Goal: Task Accomplishment & Management: Manage account settings

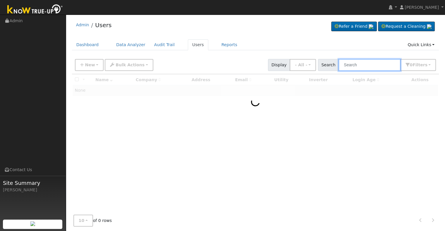
click at [364, 63] on input "text" at bounding box center [369, 65] width 62 height 12
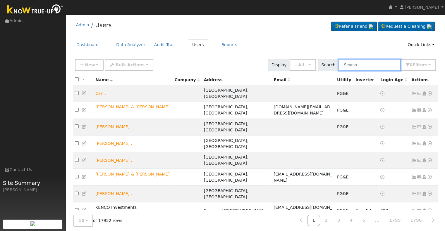
paste input "[PERSON_NAME]"
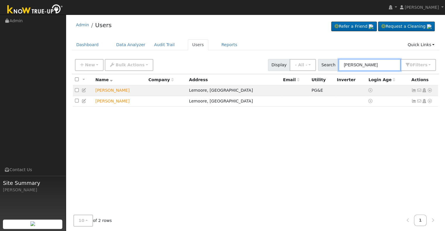
click at [359, 62] on input "[PERSON_NAME]" at bounding box center [369, 65] width 62 height 12
type input "[PERSON_NAME]"
click at [84, 90] on icon at bounding box center [84, 90] width 5 height 4
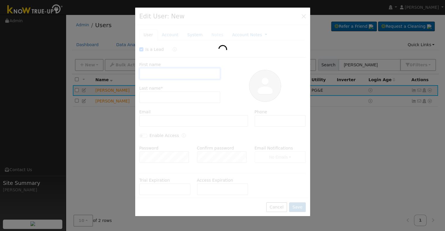
checkbox input "true"
type input "[PERSON_NAME]"
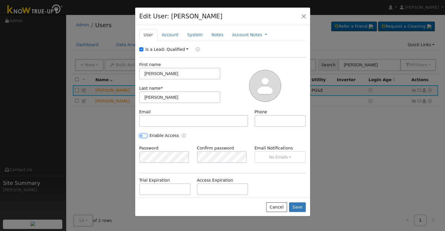
click at [143, 134] on input "Enable Access" at bounding box center [143, 136] width 8 height 4
checkbox input "true"
click at [166, 175] on div "Is a Lead: Qualified Unqualified Qualified First name [PERSON_NAME] Last name *…" at bounding box center [222, 148] width 167 height 202
click at [231, 137] on div "Enable Access" at bounding box center [222, 139] width 173 height 13
click at [301, 208] on button "Save" at bounding box center [297, 208] width 17 height 10
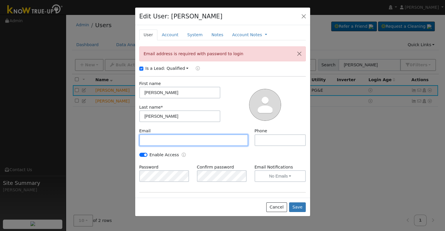
click at [154, 138] on input "text" at bounding box center [193, 141] width 109 height 12
paste input "[EMAIL_ADDRESS][DOMAIN_NAME]"
type input "[EMAIL_ADDRESS][DOMAIN_NAME]"
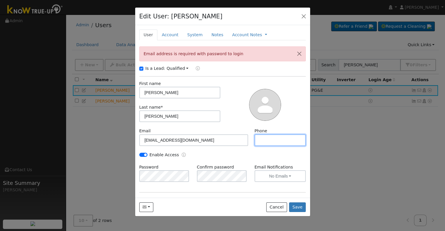
click at [279, 142] on input "text" at bounding box center [279, 141] width 51 height 12
paste input "[PHONE_NUMBER]"
type input "[PHONE_NUMBER]"
click at [141, 69] on input "Is a Lead:" at bounding box center [141, 69] width 4 height 4
checkbox input "false"
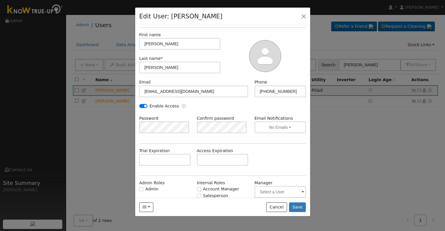
scroll to position [73, 0]
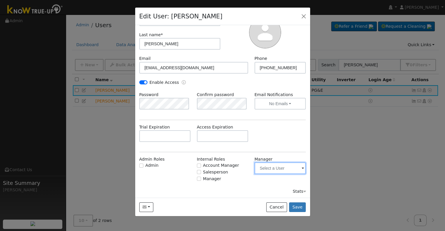
click at [295, 168] on input "text" at bounding box center [279, 169] width 51 height 12
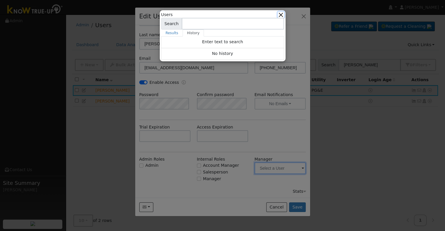
click at [280, 13] on button "button" at bounding box center [281, 15] width 6 height 6
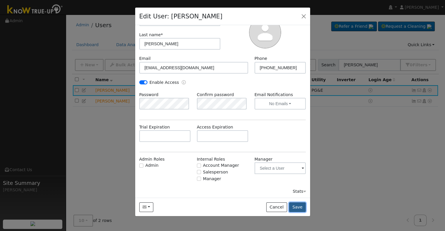
click at [299, 206] on button "Save" at bounding box center [297, 208] width 17 height 10
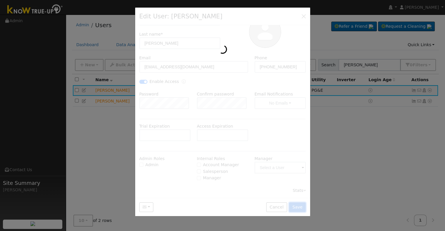
scroll to position [0, 0]
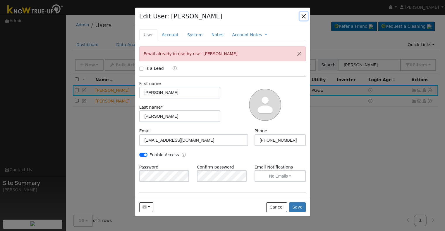
click at [304, 16] on button "button" at bounding box center [304, 16] width 8 height 8
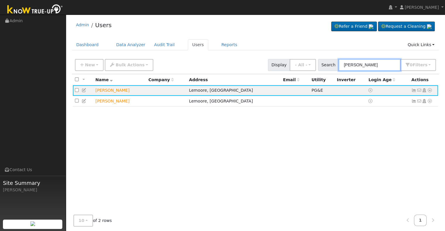
drag, startPoint x: 359, startPoint y: 64, endPoint x: 341, endPoint y: 64, distance: 17.8
click at [341, 64] on input "[PERSON_NAME]" at bounding box center [369, 65] width 62 height 12
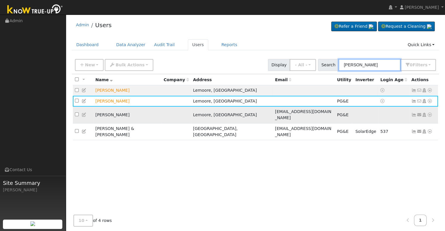
type input "[PERSON_NAME]"
click at [412, 113] on icon at bounding box center [413, 115] width 5 height 4
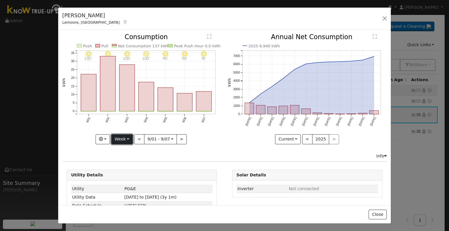
click at [125, 139] on button "Week" at bounding box center [121, 140] width 21 height 10
click at [129, 166] on link "Month" at bounding box center [132, 168] width 41 height 8
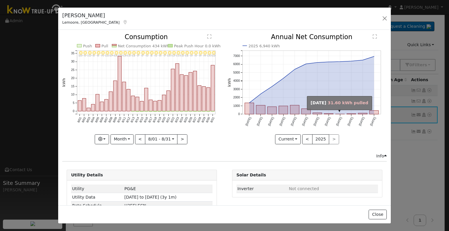
click at [336, 114] on rect "onclick=""" at bounding box center [340, 114] width 9 height 0
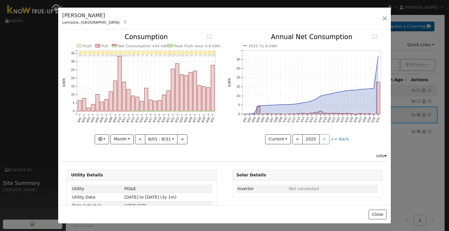
click at [319, 137] on div "< 2025 >" at bounding box center [311, 140] width 37 height 10
click at [130, 137] on button "Month" at bounding box center [122, 140] width 23 height 10
click at [124, 173] on link "Year" at bounding box center [131, 176] width 41 height 8
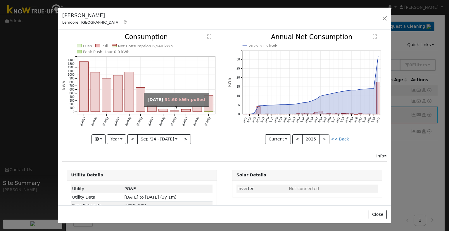
click at [173, 111] on rect "onclick=""" at bounding box center [174, 111] width 9 height 1
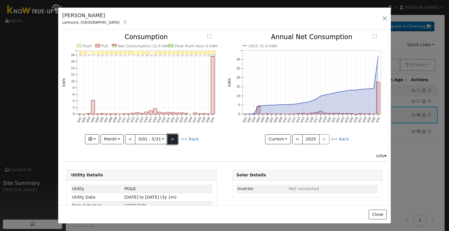
click at [173, 135] on button ">" at bounding box center [173, 140] width 10 height 10
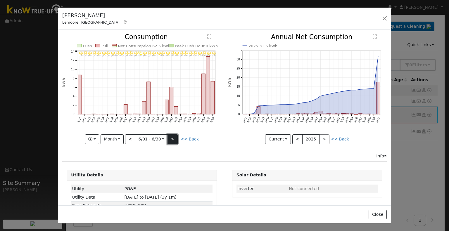
click at [173, 135] on button ">" at bounding box center [173, 140] width 10 height 10
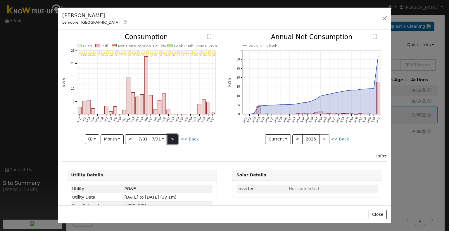
click at [173, 135] on button ">" at bounding box center [173, 140] width 10 height 10
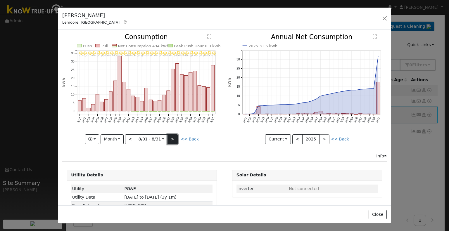
click at [173, 135] on button ">" at bounding box center [173, 140] width 10 height 10
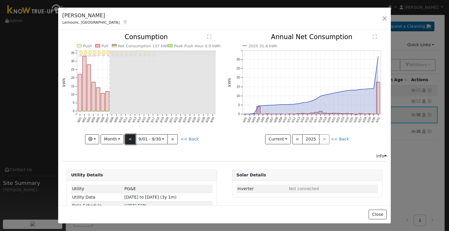
click at [132, 139] on button "<" at bounding box center [130, 140] width 10 height 10
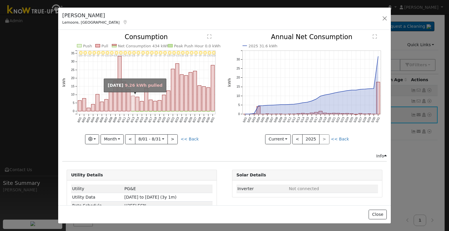
click at [132, 105] on rect "onclick=""" at bounding box center [133, 103] width 4 height 15
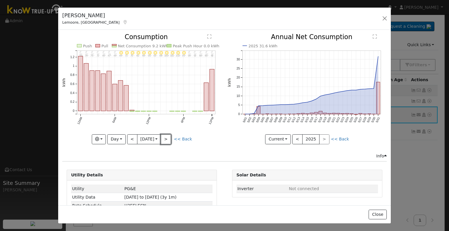
click at [167, 137] on button ">" at bounding box center [166, 140] width 10 height 10
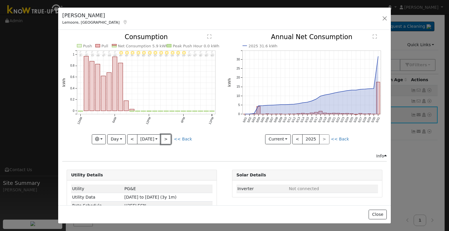
click at [167, 137] on button ">" at bounding box center [166, 140] width 10 height 10
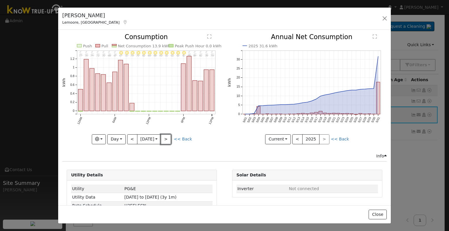
click at [167, 137] on button ">" at bounding box center [166, 140] width 10 height 10
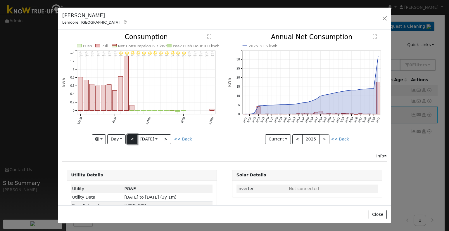
click at [130, 137] on button "<" at bounding box center [132, 140] width 10 height 10
type input "[DATE]"
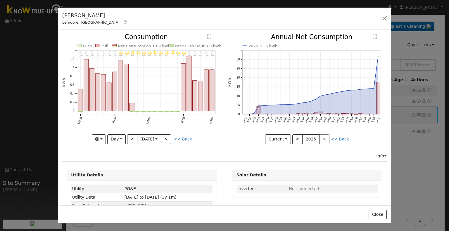
click at [123, 22] on icon at bounding box center [125, 22] width 5 height 4
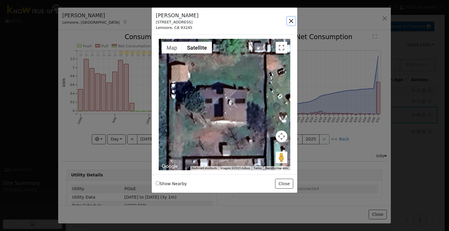
click at [291, 20] on button "button" at bounding box center [291, 21] width 8 height 8
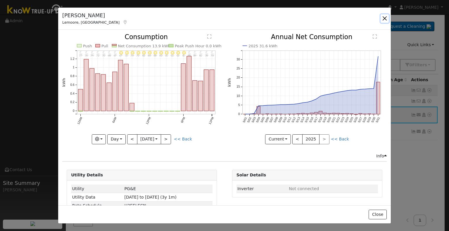
click at [383, 17] on button "button" at bounding box center [385, 18] width 8 height 8
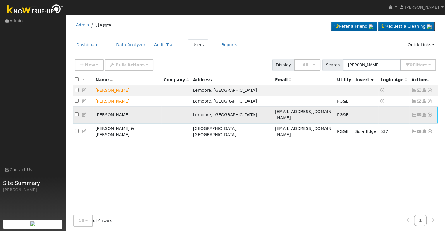
click at [414, 114] on icon at bounding box center [413, 115] width 5 height 4
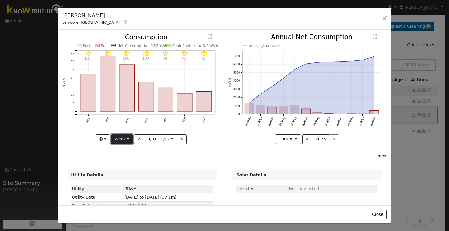
click at [127, 137] on button "Week" at bounding box center [121, 140] width 21 height 10
click at [126, 164] on link "Month" at bounding box center [132, 168] width 41 height 8
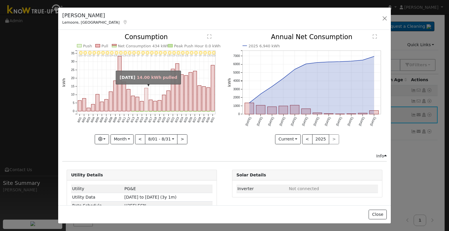
click at [145, 106] on rect "onclick=""" at bounding box center [147, 99] width 4 height 23
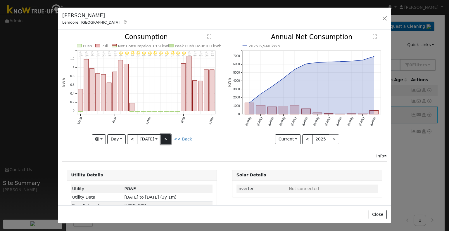
click at [166, 135] on button ">" at bounding box center [166, 140] width 10 height 10
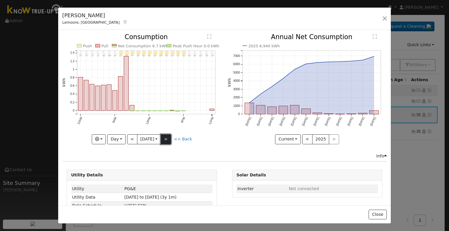
click at [170, 140] on button ">" at bounding box center [166, 140] width 10 height 10
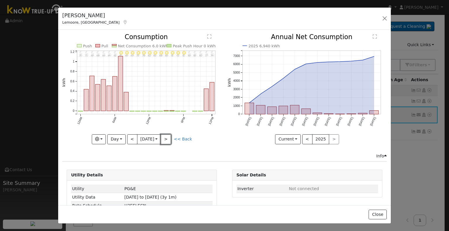
click at [170, 139] on button ">" at bounding box center [166, 140] width 10 height 10
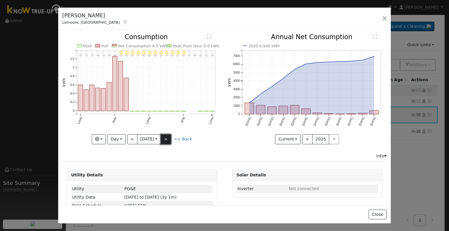
click at [167, 136] on button ">" at bounding box center [166, 140] width 10 height 10
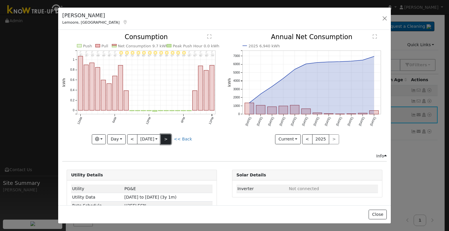
click at [167, 136] on button ">" at bounding box center [166, 140] width 10 height 10
type input "[DATE]"
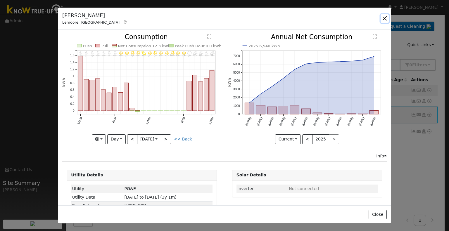
click at [383, 18] on button "button" at bounding box center [385, 18] width 8 height 8
